Goal: Task Accomplishment & Management: Manage account settings

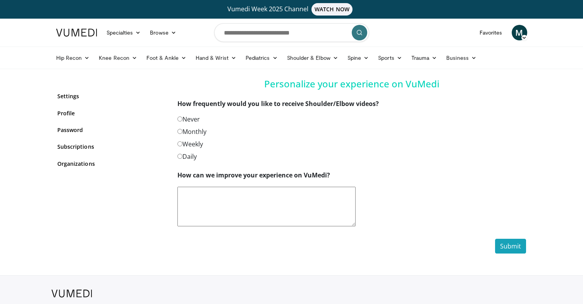
click at [188, 118] on label "Never" at bounding box center [189, 118] width 22 height 9
click at [520, 245] on button "Submit" at bounding box center [510, 245] width 31 height 15
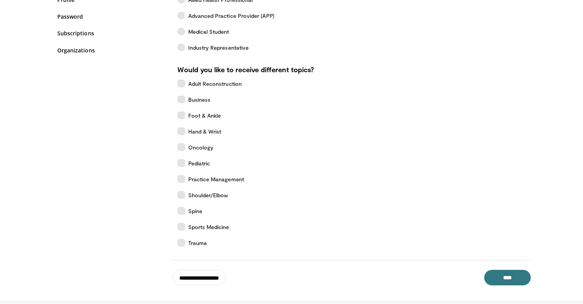
scroll to position [116, 0]
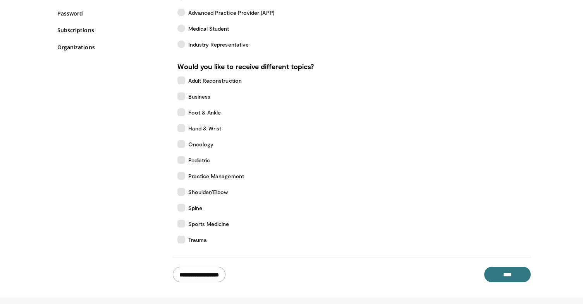
click at [193, 269] on input "**********" at bounding box center [199, 274] width 53 height 16
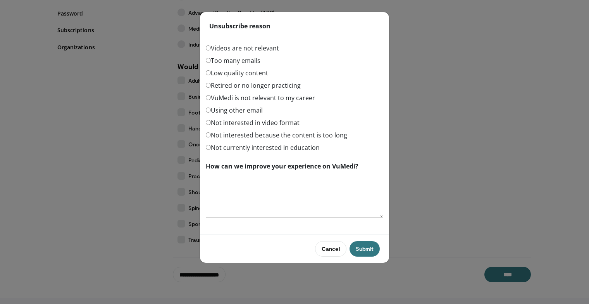
drag, startPoint x: 212, startPoint y: 62, endPoint x: 294, endPoint y: 133, distance: 109.1
click at [212, 62] on label "Too many emails" at bounding box center [233, 60] width 55 height 9
click at [211, 62] on label "Too many emails" at bounding box center [233, 60] width 55 height 9
click at [361, 252] on button "Submit" at bounding box center [365, 249] width 30 height 16
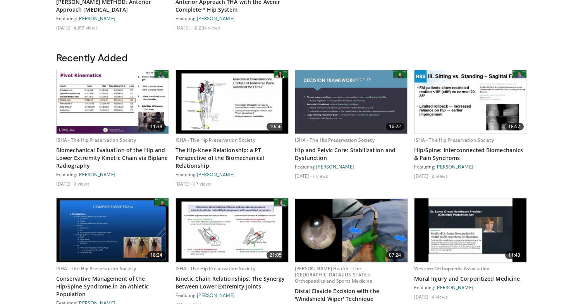
scroll to position [103, 0]
